Goal: Ask a question

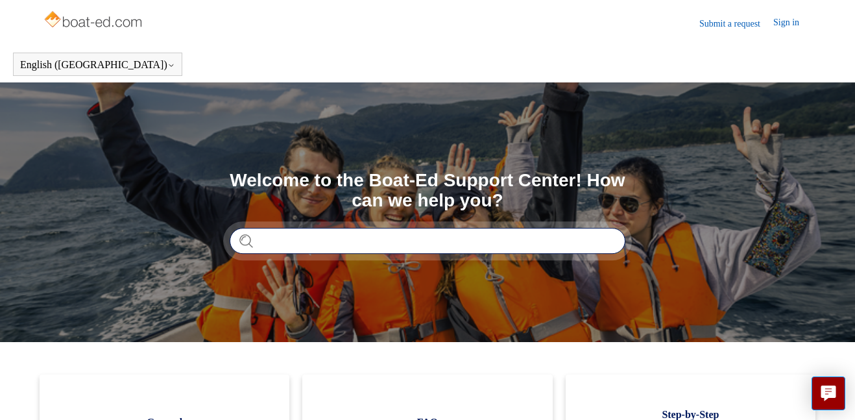
click at [459, 243] on input "Search" at bounding box center [428, 241] width 396 height 26
type input "**********"
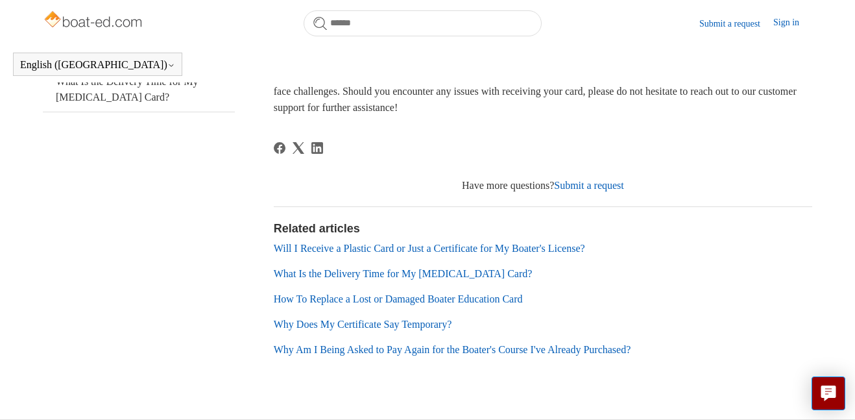
scroll to position [348, 0]
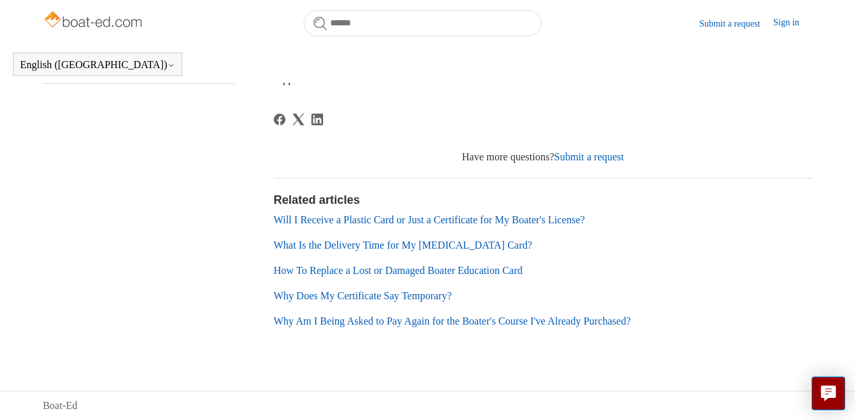
click at [515, 225] on link "Will I Receive a Plastic Card or Just a Certificate for My Boater's License?" at bounding box center [429, 219] width 311 height 11
